Goal: Transaction & Acquisition: Purchase product/service

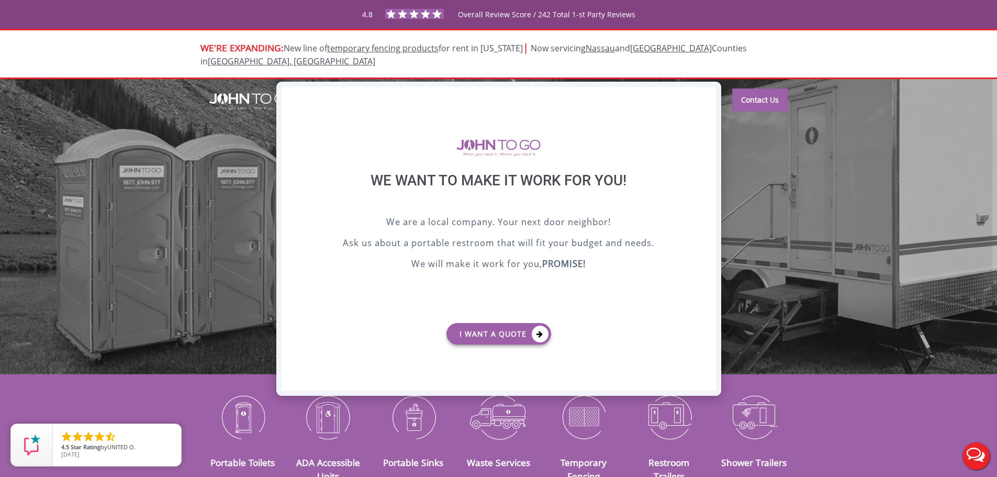
click at [707, 96] on div "X" at bounding box center [708, 96] width 16 height 18
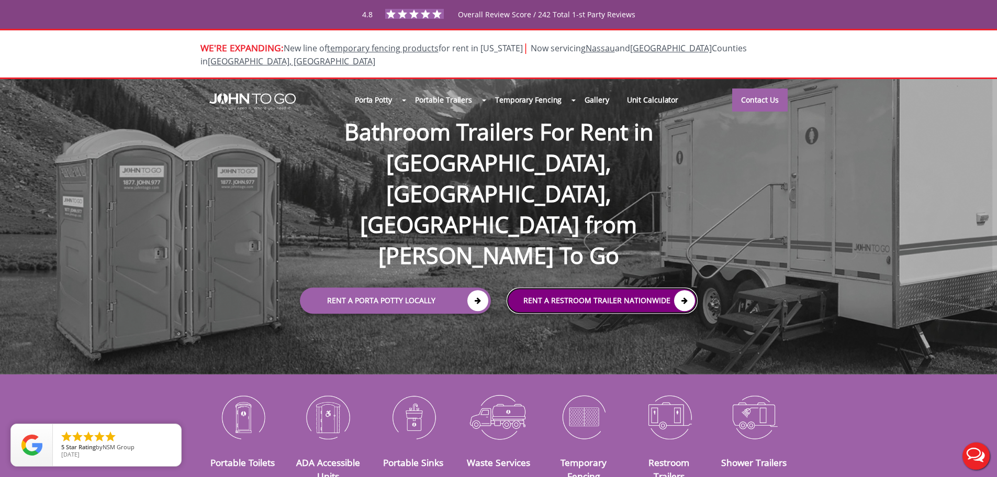
click at [589, 287] on link "rent a RESTROOM TRAILER Nationwide" at bounding box center [602, 300] width 191 height 26
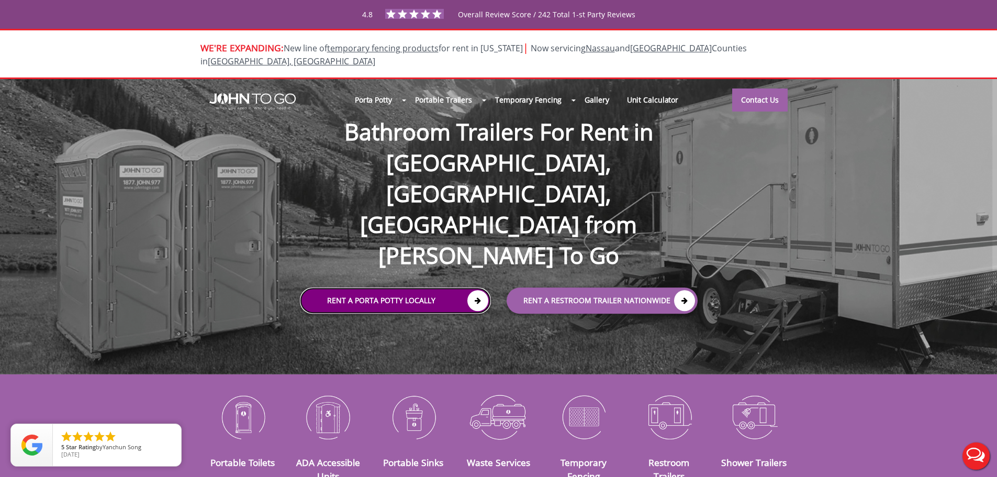
click at [410, 287] on link "Rent a Porta Potty Locally" at bounding box center [395, 300] width 191 height 26
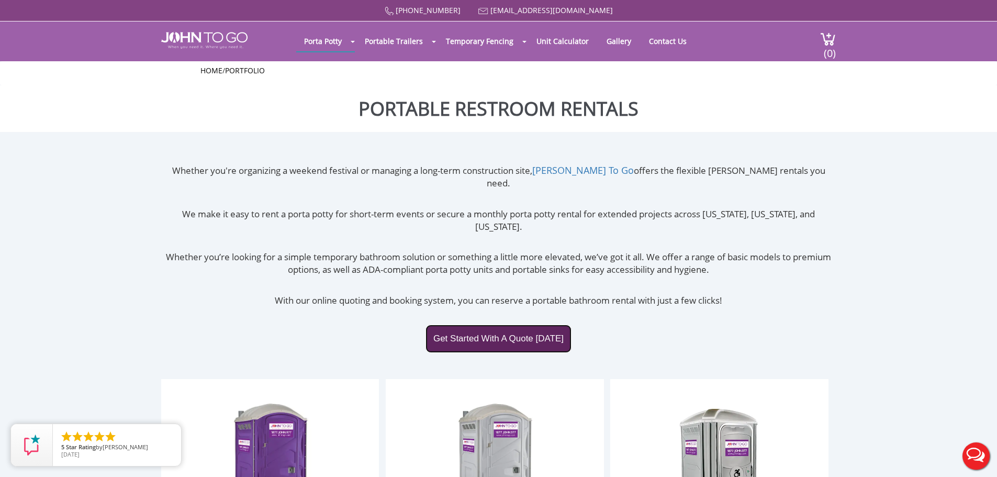
click at [472, 325] on link "Get Started With A Quote Today" at bounding box center [499, 339] width 146 height 28
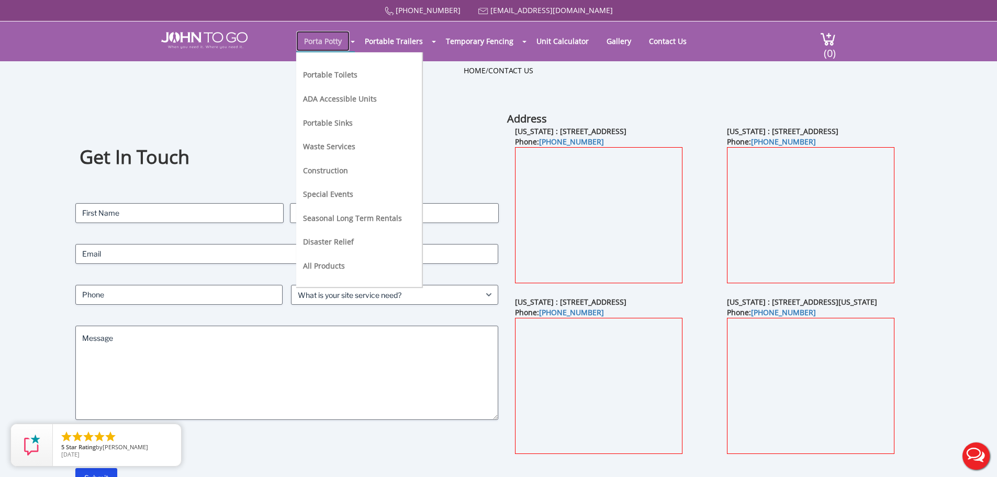
click at [319, 43] on link "Porta Potty" at bounding box center [322, 41] width 53 height 20
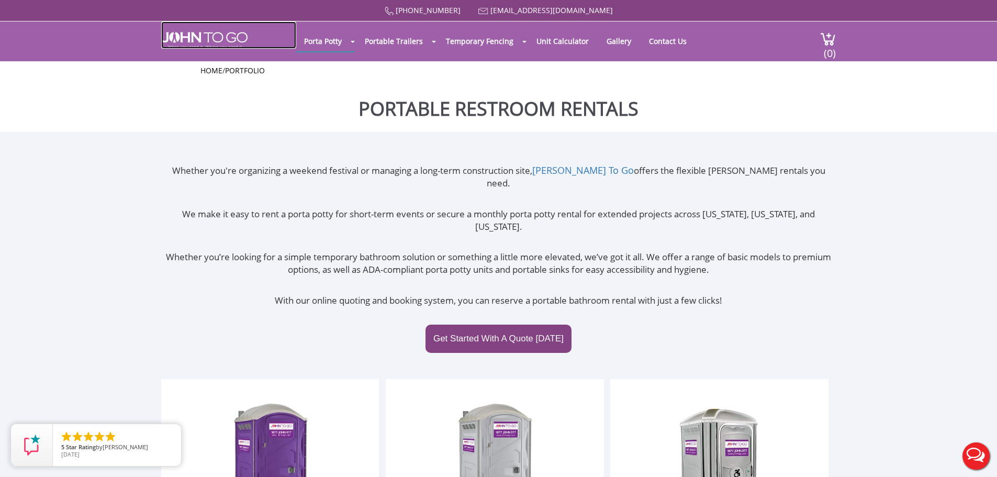
click at [205, 36] on img at bounding box center [204, 40] width 86 height 17
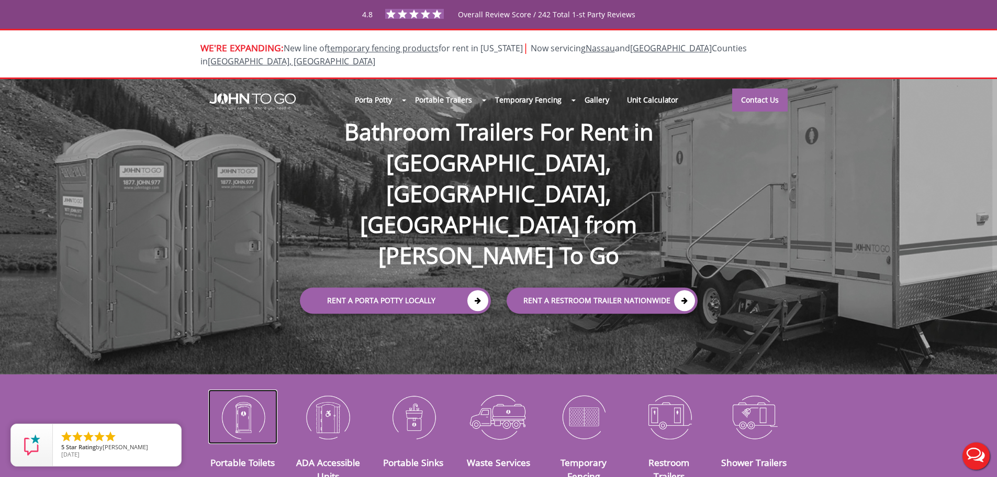
click at [242, 416] on img at bounding box center [243, 417] width 70 height 54
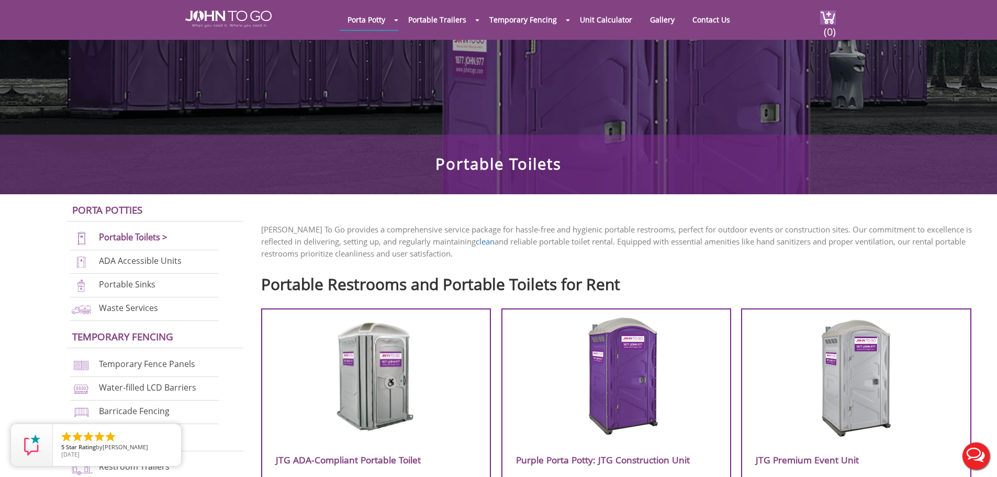
scroll to position [209, 0]
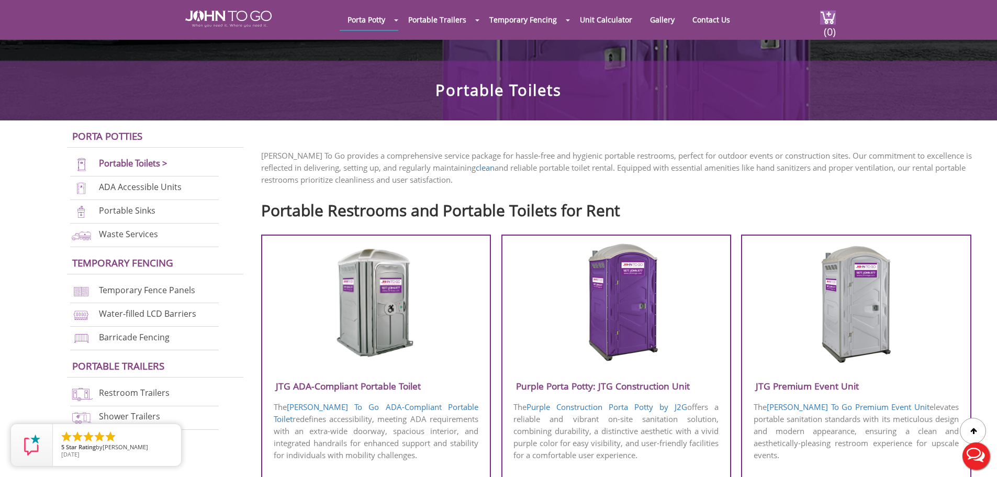
click at [646, 306] on img at bounding box center [617, 302] width 100 height 120
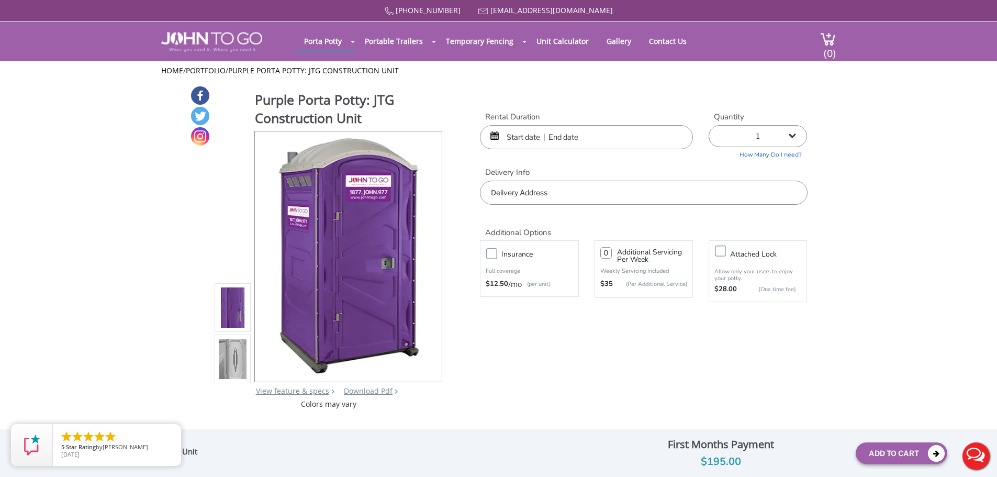
paste input "Rate is $1350 plus 10% env plus tax. Minus A special 10% [PERSON_NAME] friends …"
type input "Rate is $1350 plus 10% env plus tax. Minus A special 10% [PERSON_NAME] friends …"
